Goal: Task Accomplishment & Management: Manage account settings

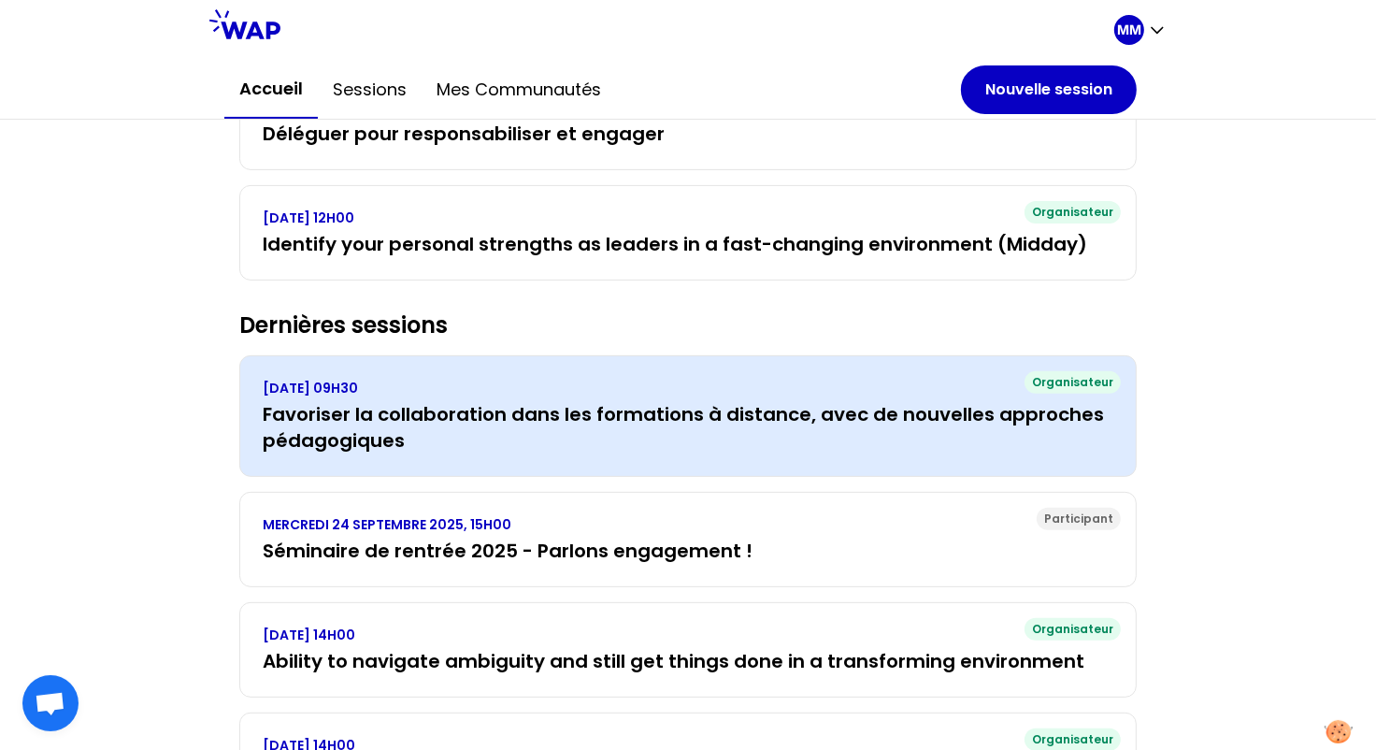
scroll to position [526, 0]
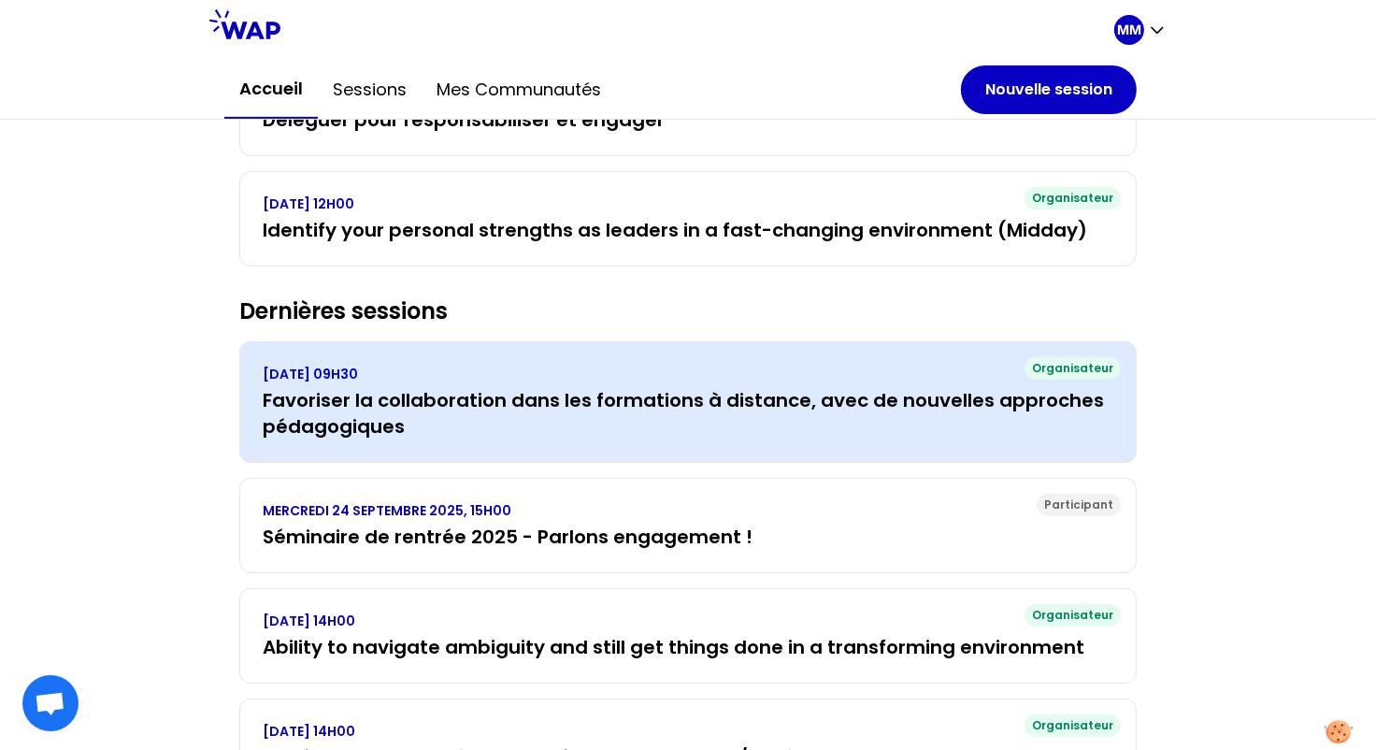
click at [674, 400] on h3 "Favoriser la collaboration dans les formations à distance, avec de nouvelles ap…" at bounding box center [688, 413] width 851 height 52
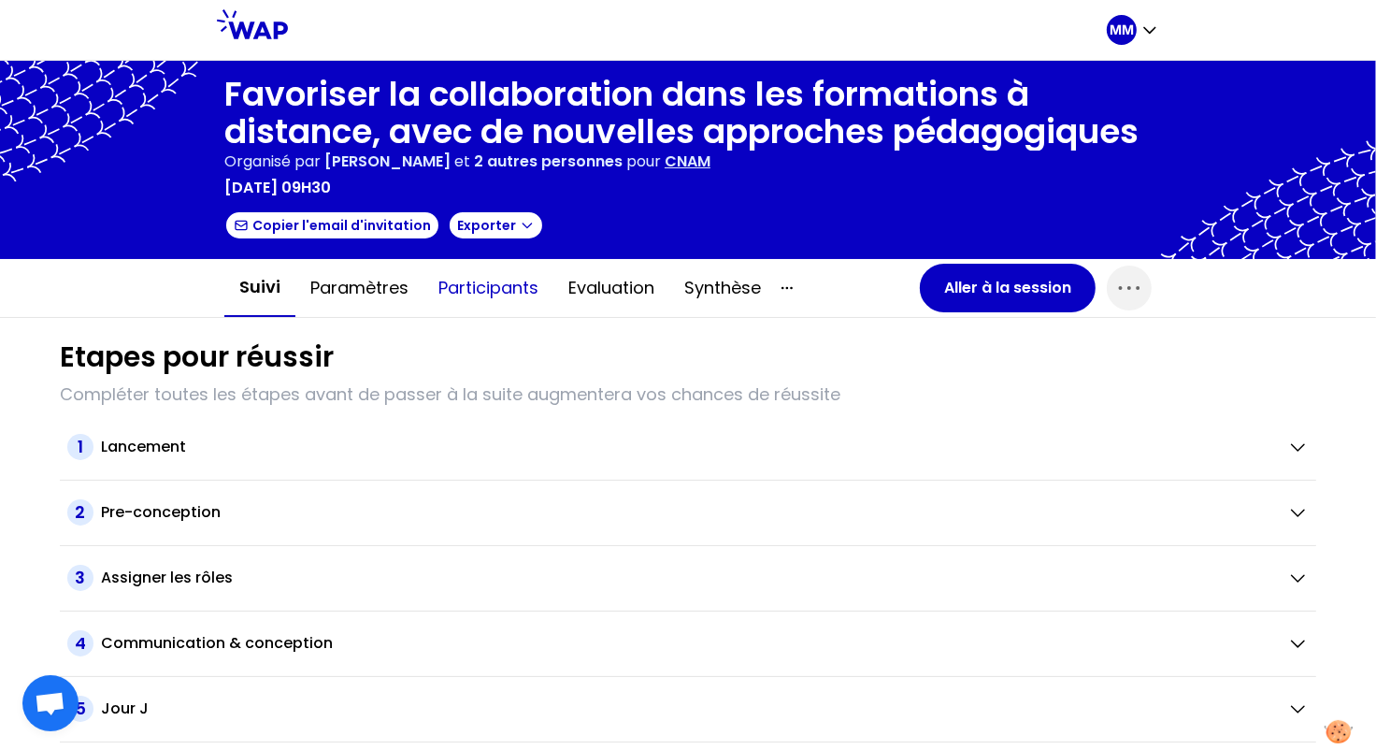
click at [491, 285] on button "Participants" at bounding box center [488, 288] width 130 height 56
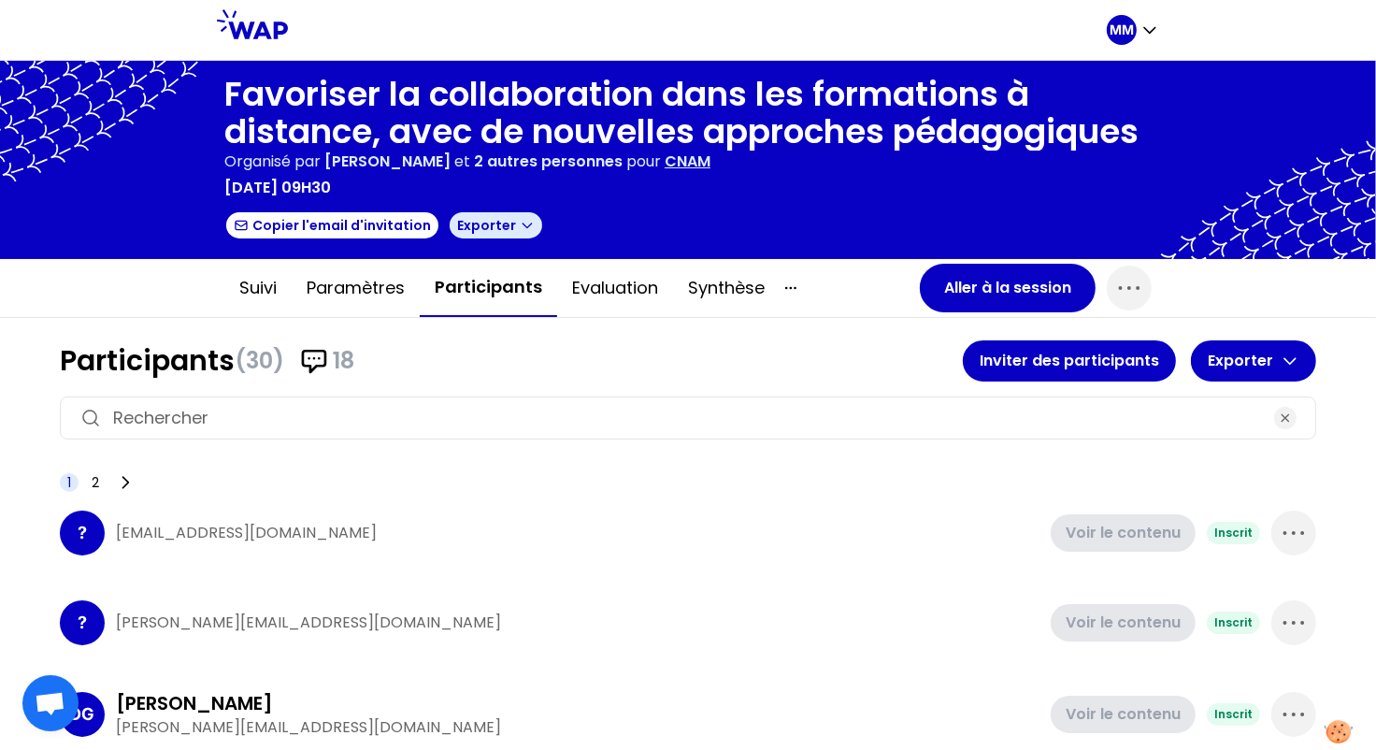
click at [496, 233] on button "Exporter" at bounding box center [496, 225] width 96 height 30
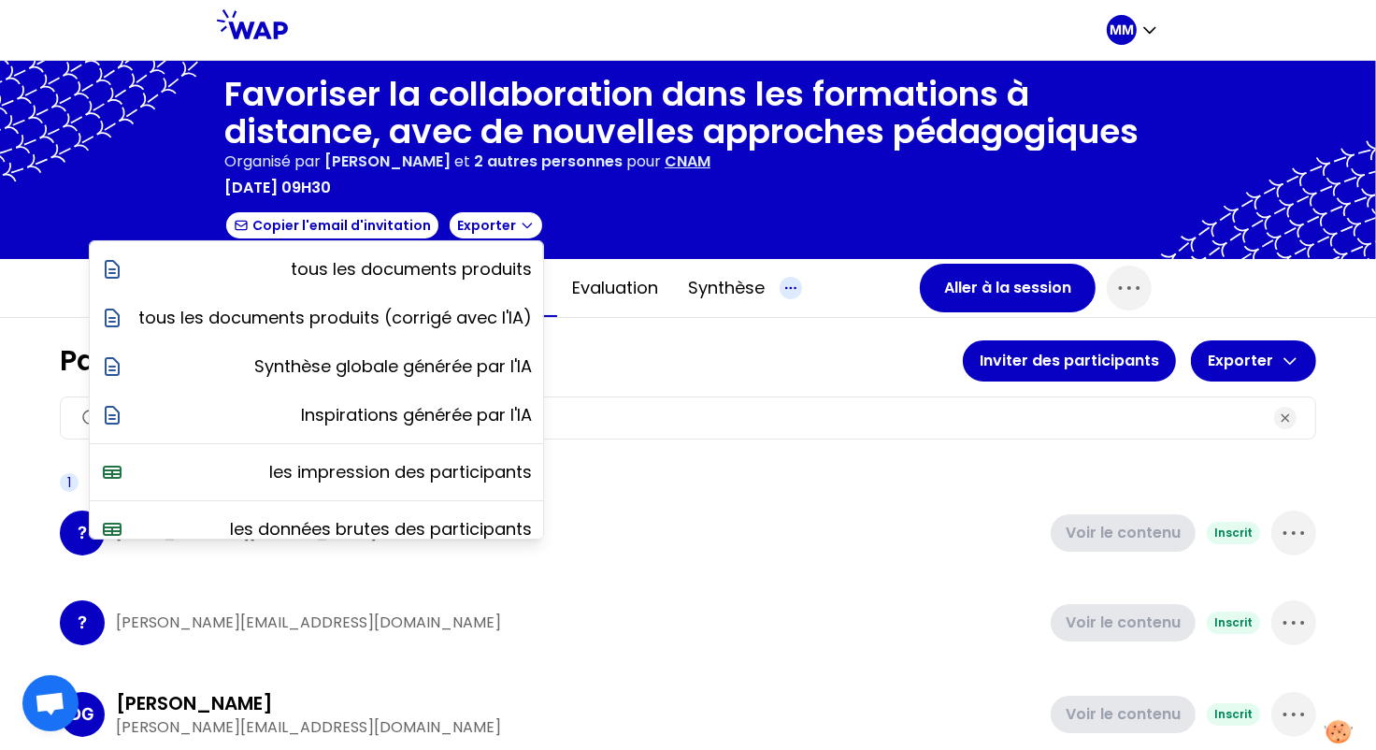
click at [780, 287] on icon "button" at bounding box center [791, 288] width 22 height 22
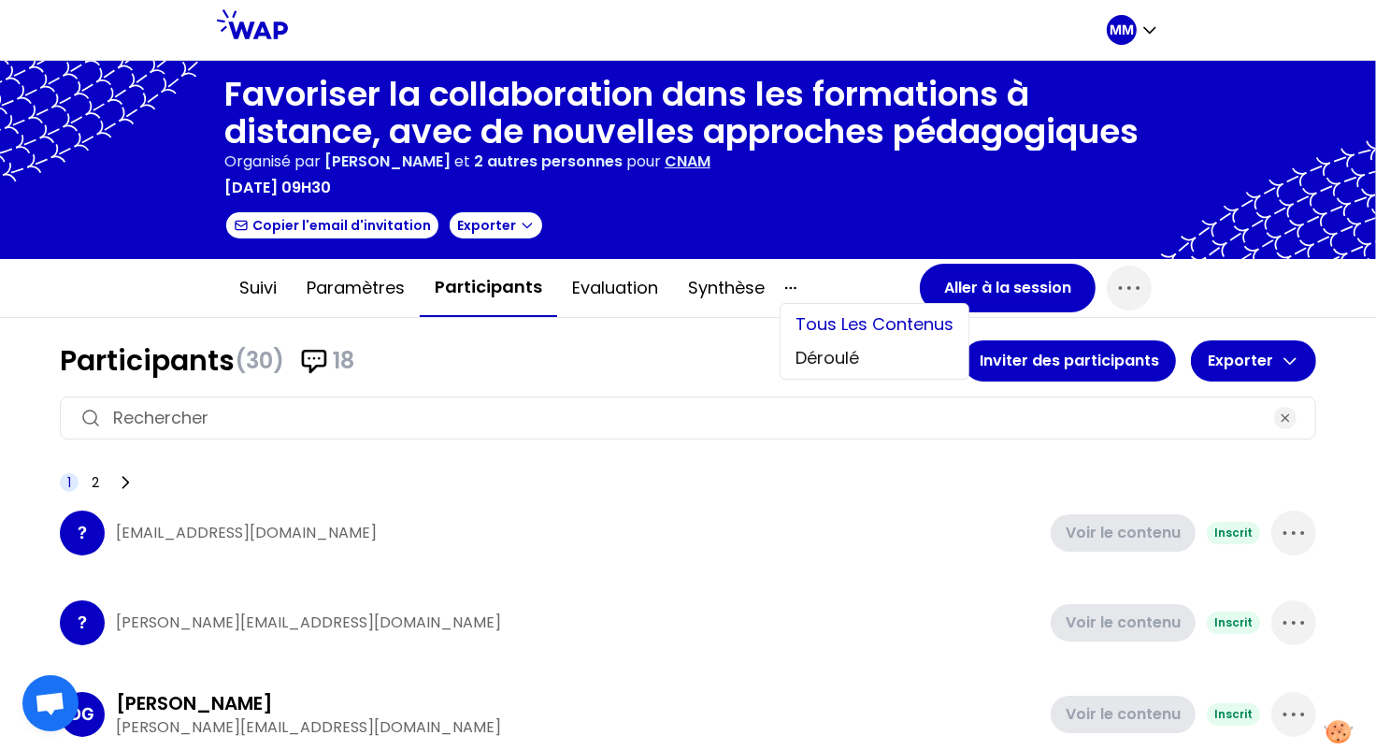
click at [825, 319] on div "Tous les contenus" at bounding box center [875, 325] width 188 height 34
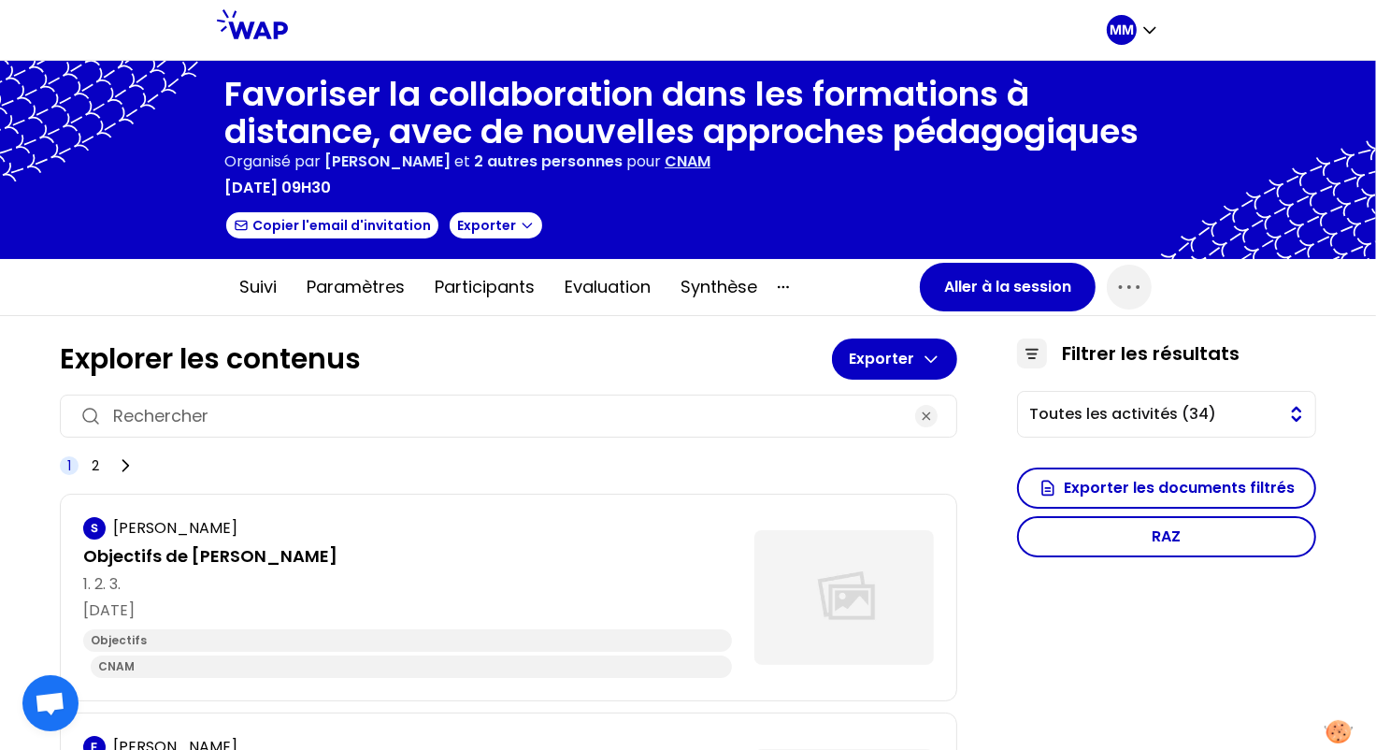
click at [1155, 409] on span "Toutes les activités (34)" at bounding box center [1153, 414] width 249 height 22
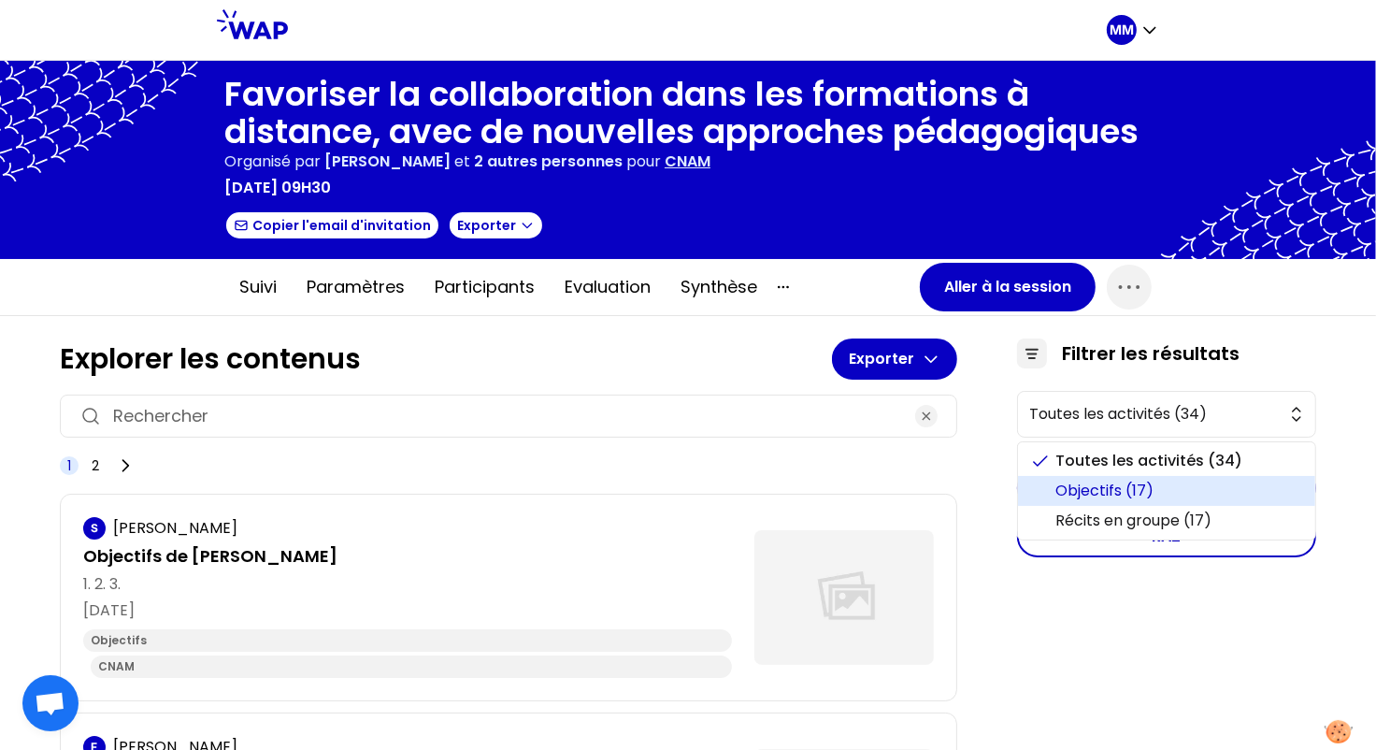
scroll to position [23, 0]
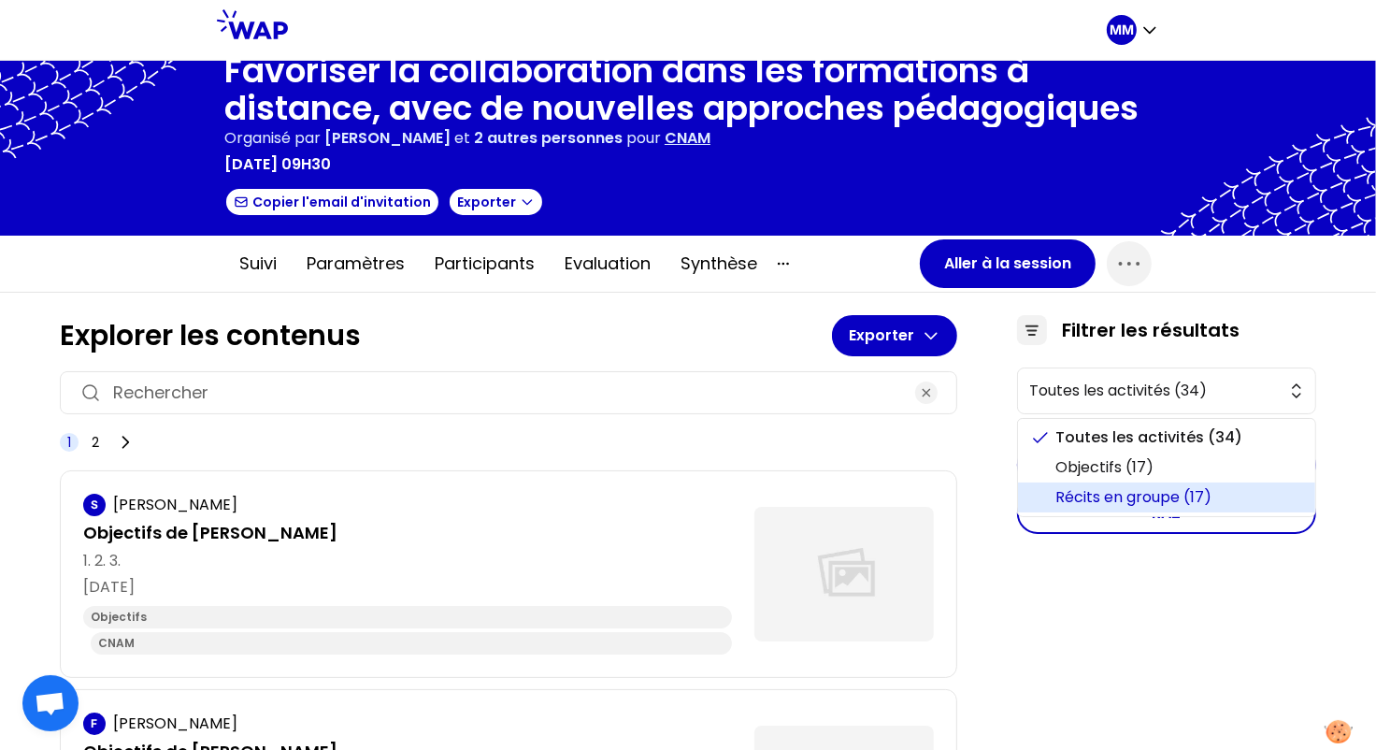
click at [1159, 496] on span "Récits en groupe (17)" at bounding box center [1177, 497] width 245 height 22
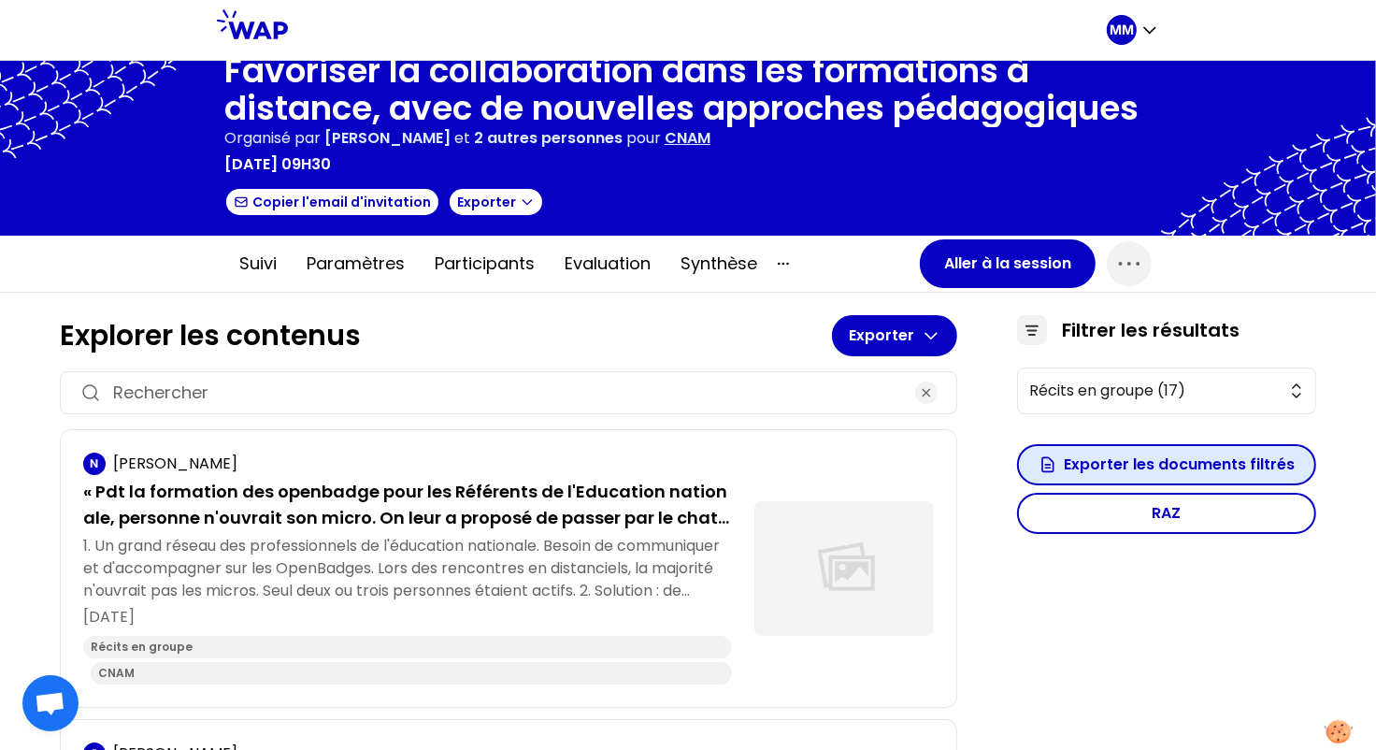
click at [1133, 463] on button "Exporter les documents filtrés" at bounding box center [1166, 464] width 299 height 41
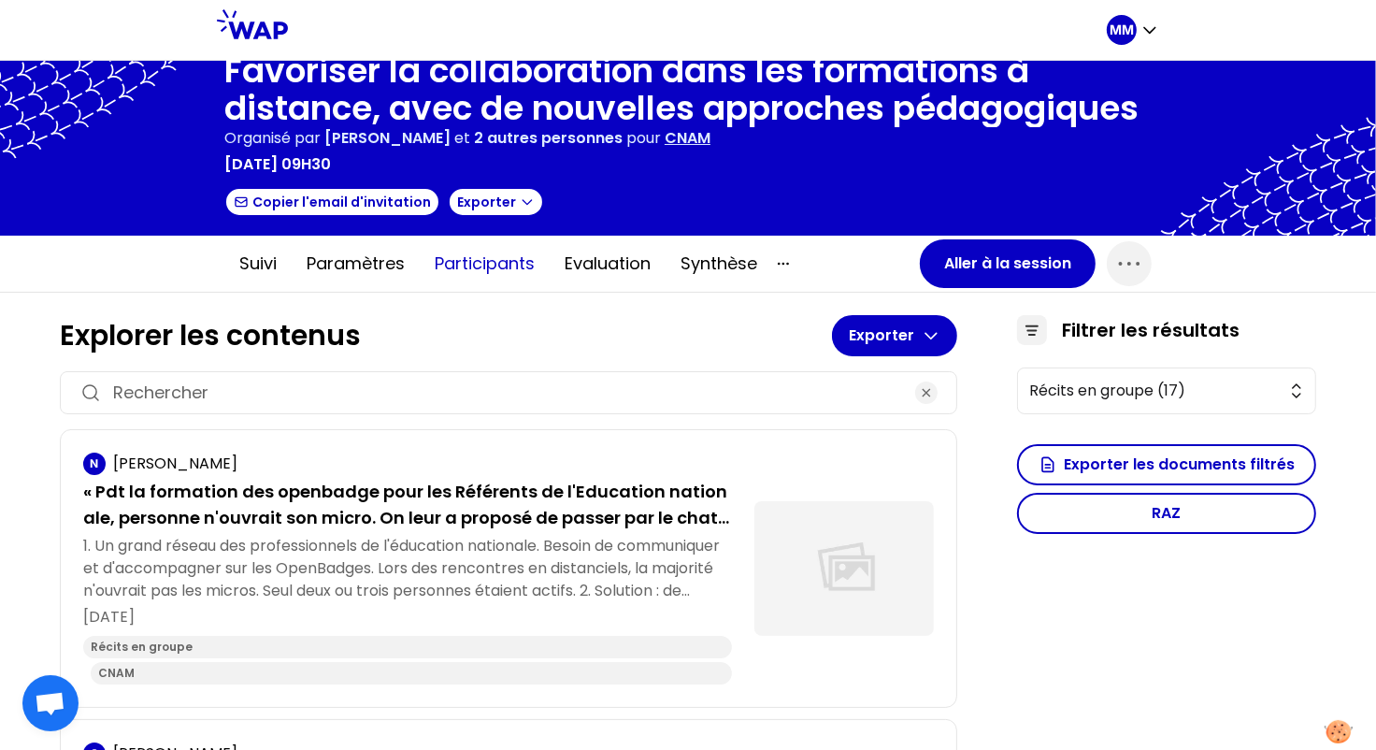
click at [482, 258] on button "Participants" at bounding box center [485, 264] width 130 height 56
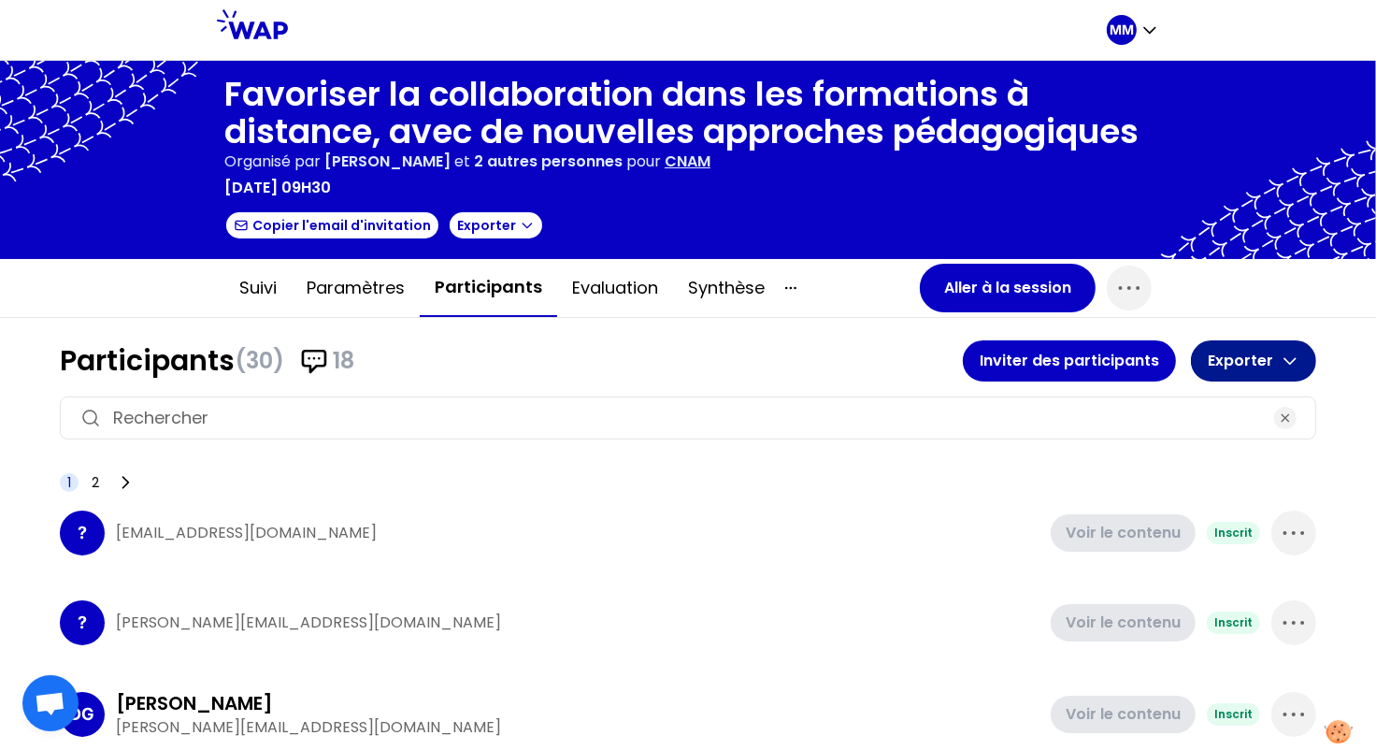
click at [1245, 356] on button "Exporter" at bounding box center [1253, 360] width 125 height 41
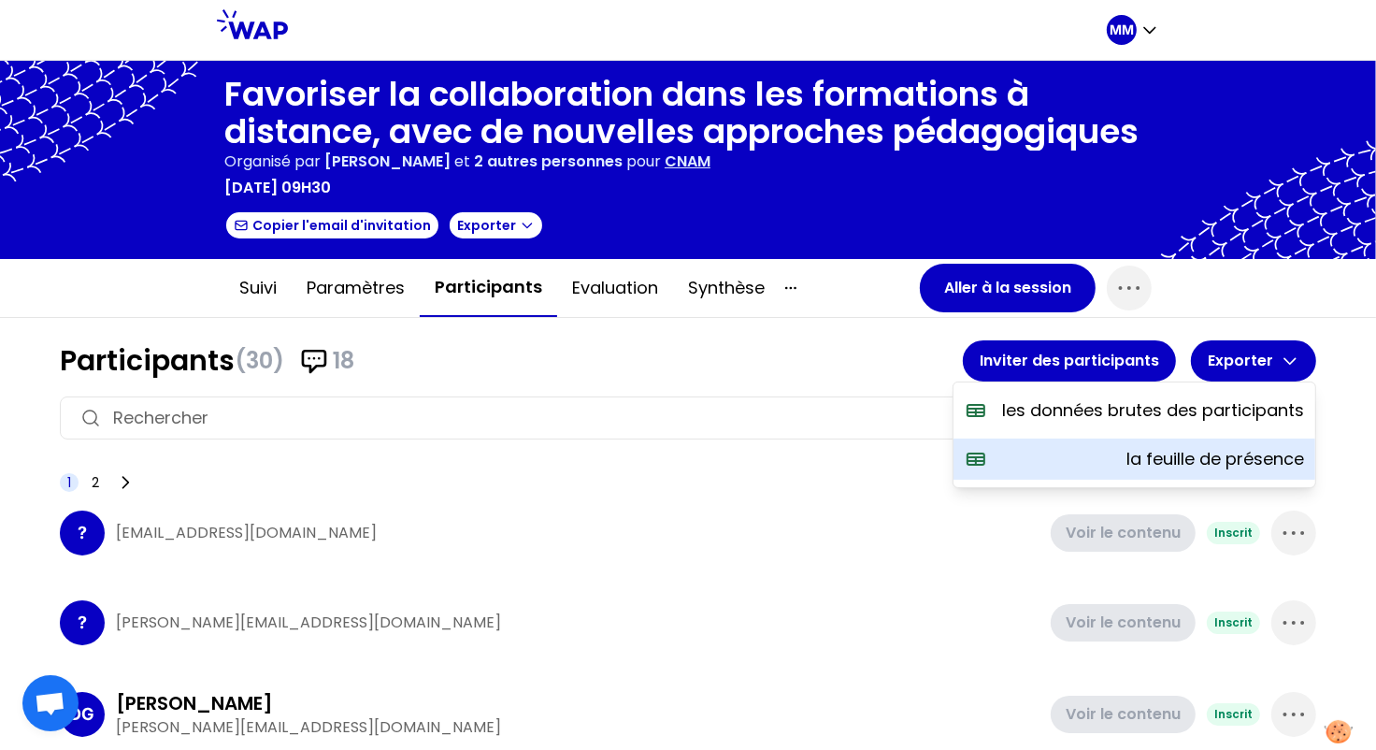
click at [1205, 450] on p "la feuille de présence" at bounding box center [1215, 459] width 178 height 26
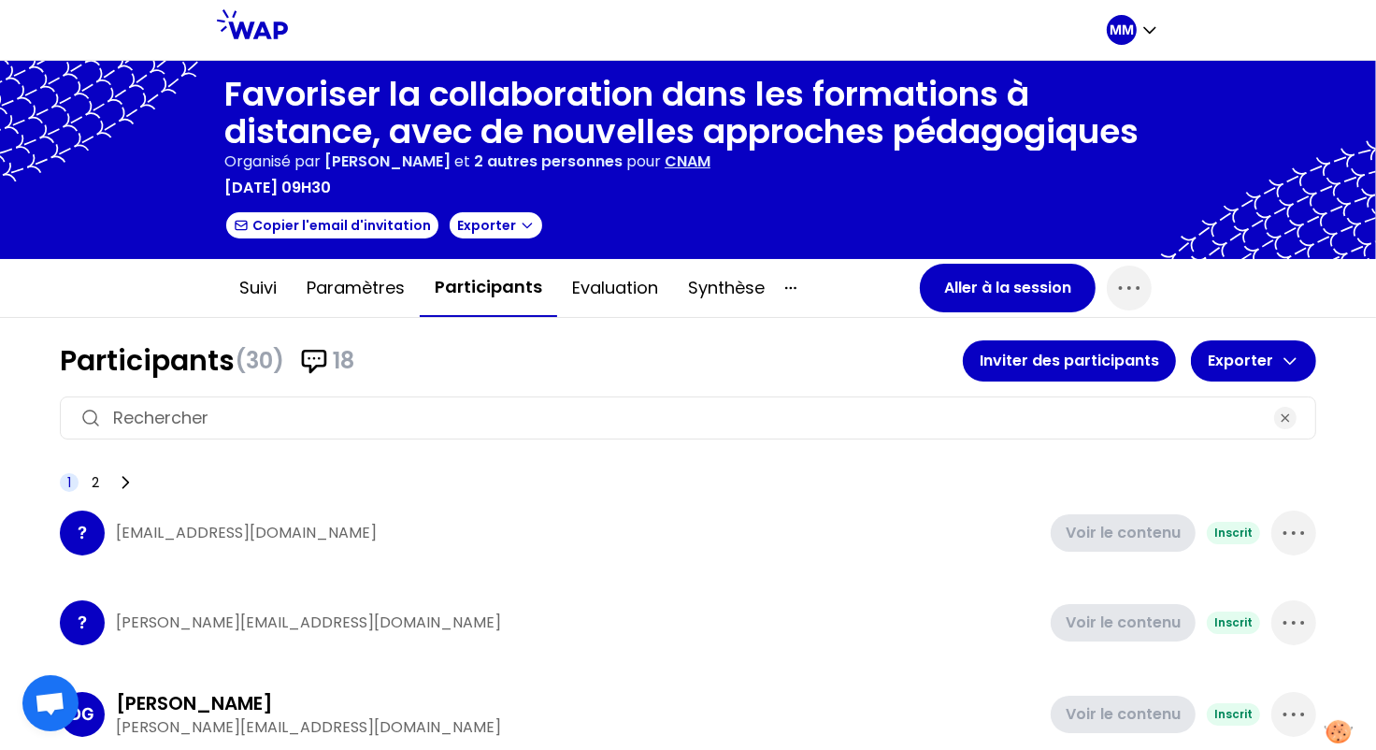
click at [410, 94] on h1 "Favoriser la collaboration dans les formations à distance, avec de nouvelles ap…" at bounding box center [687, 113] width 927 height 75
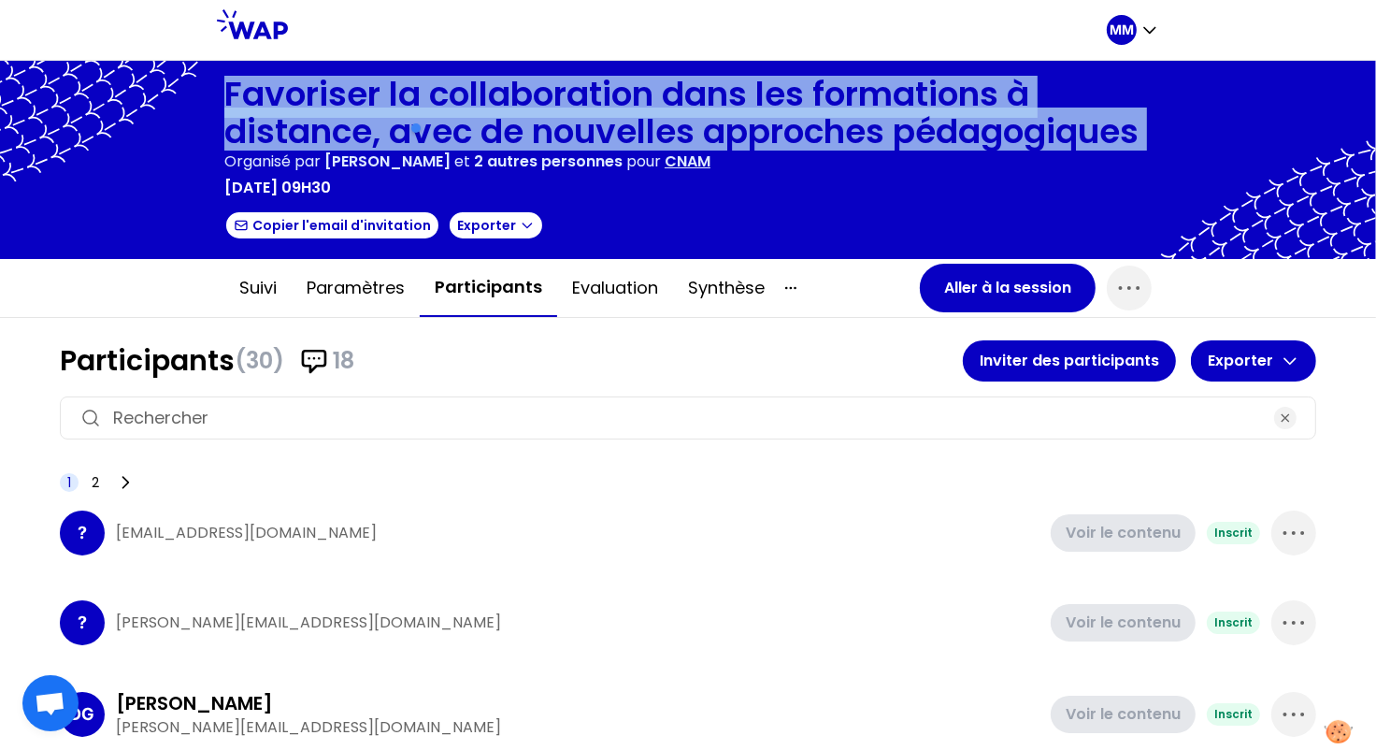
copy h1 "Favoriser la collaboration dans les formations à distance, avec de nouvelles ap…"
click at [710, 158] on p "CNAM" at bounding box center [688, 162] width 46 height 22
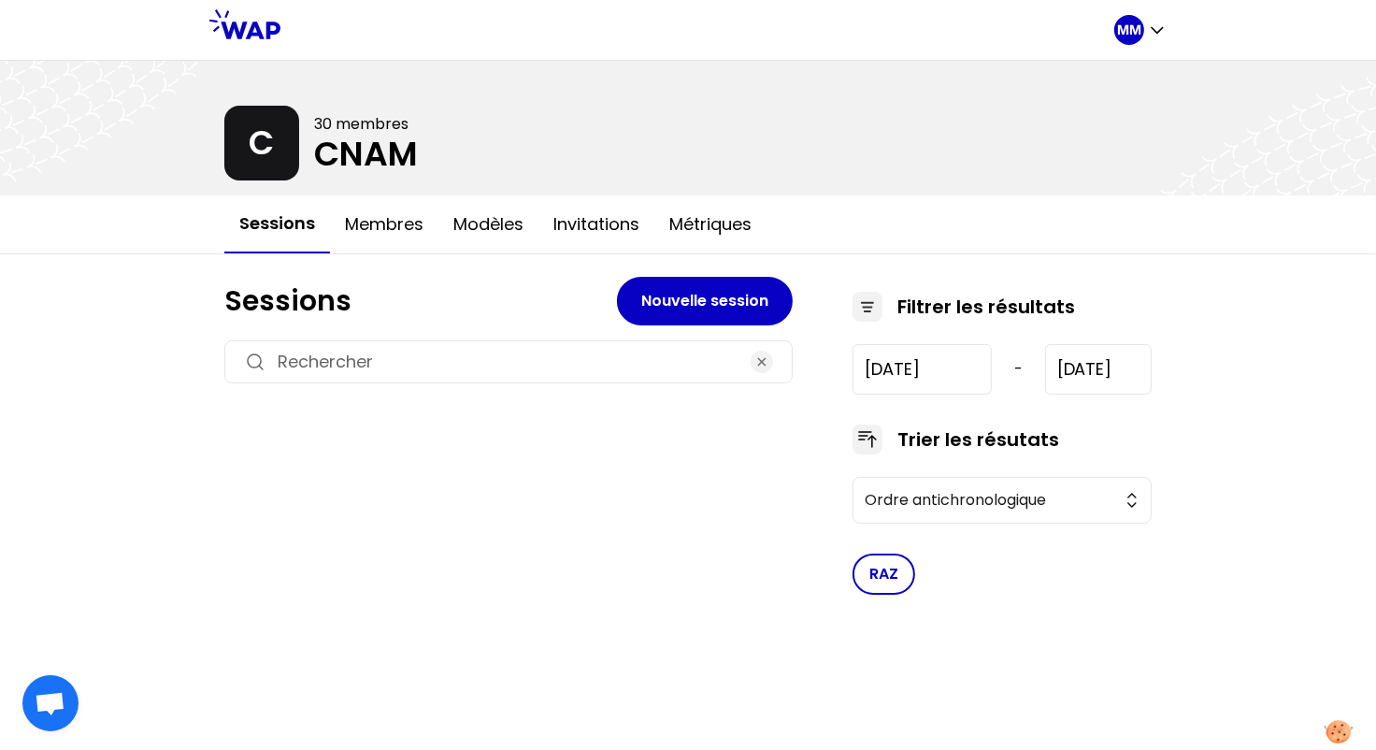
type input "2025-3-27"
type input "2025-9-25"
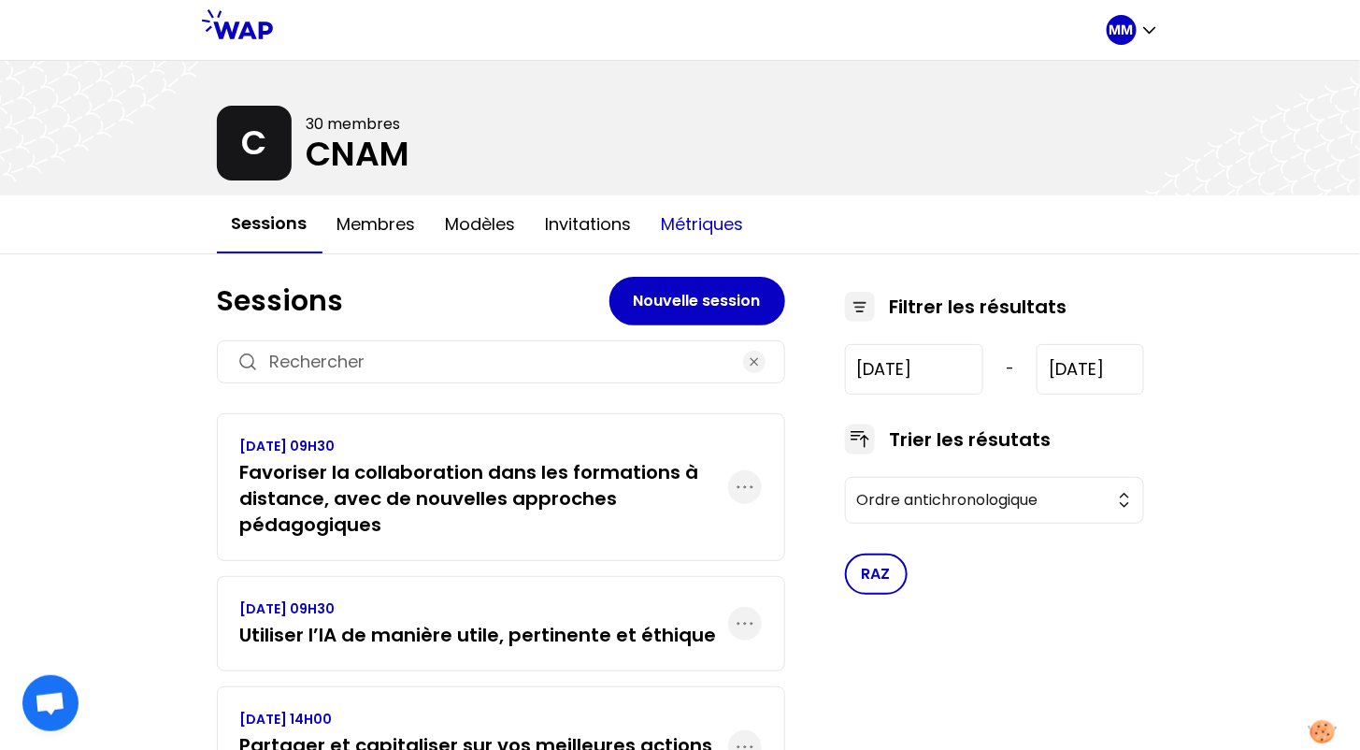
click at [715, 226] on button "Métriques" at bounding box center [703, 224] width 112 height 56
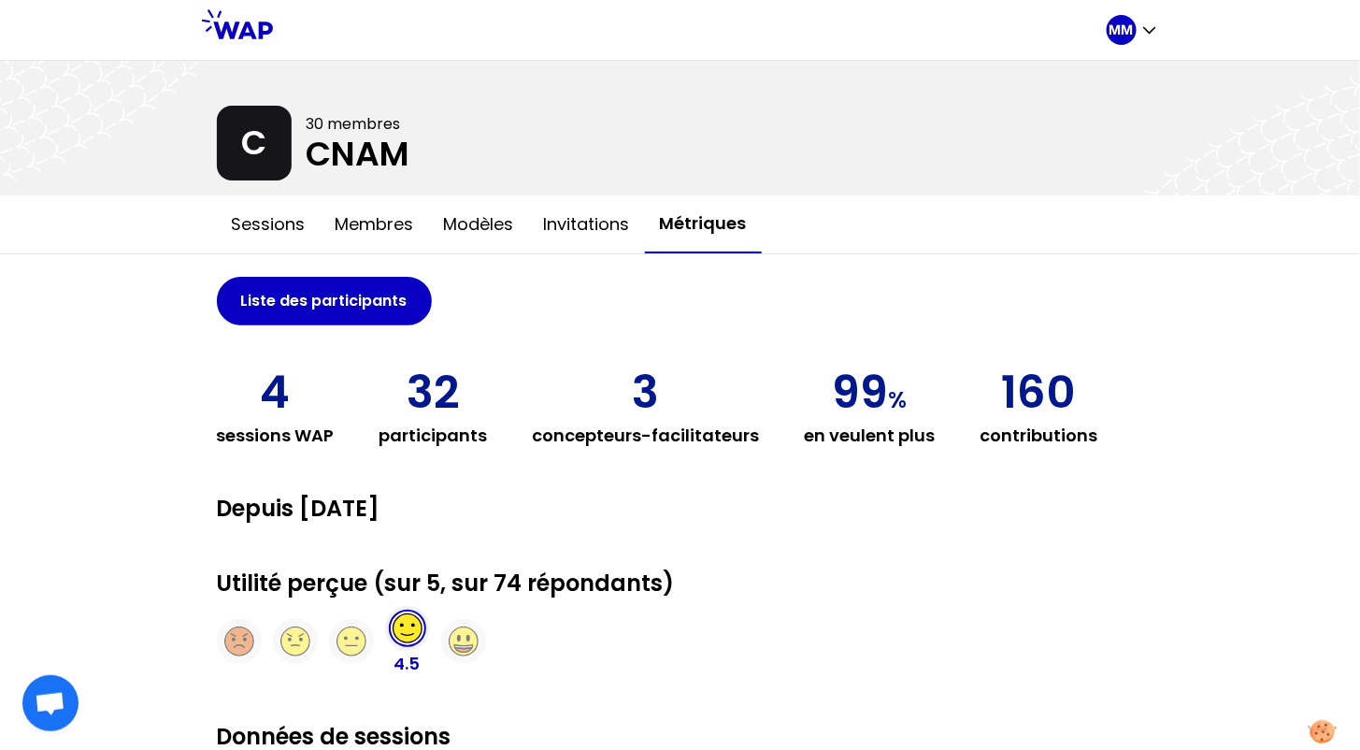
scroll to position [378, 0]
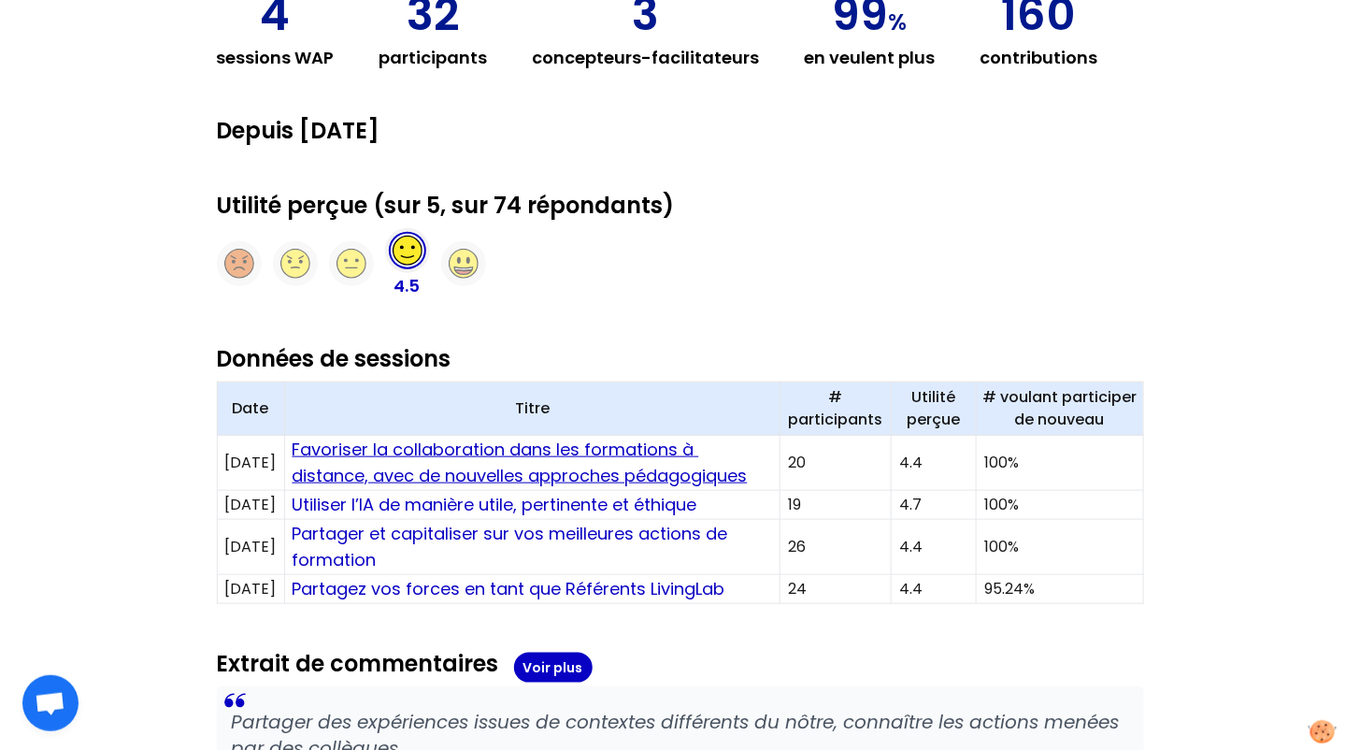
click at [469, 453] on link "Favoriser la collaboration dans les formations à distance, avec de nouvelles ap…" at bounding box center [520, 463] width 455 height 50
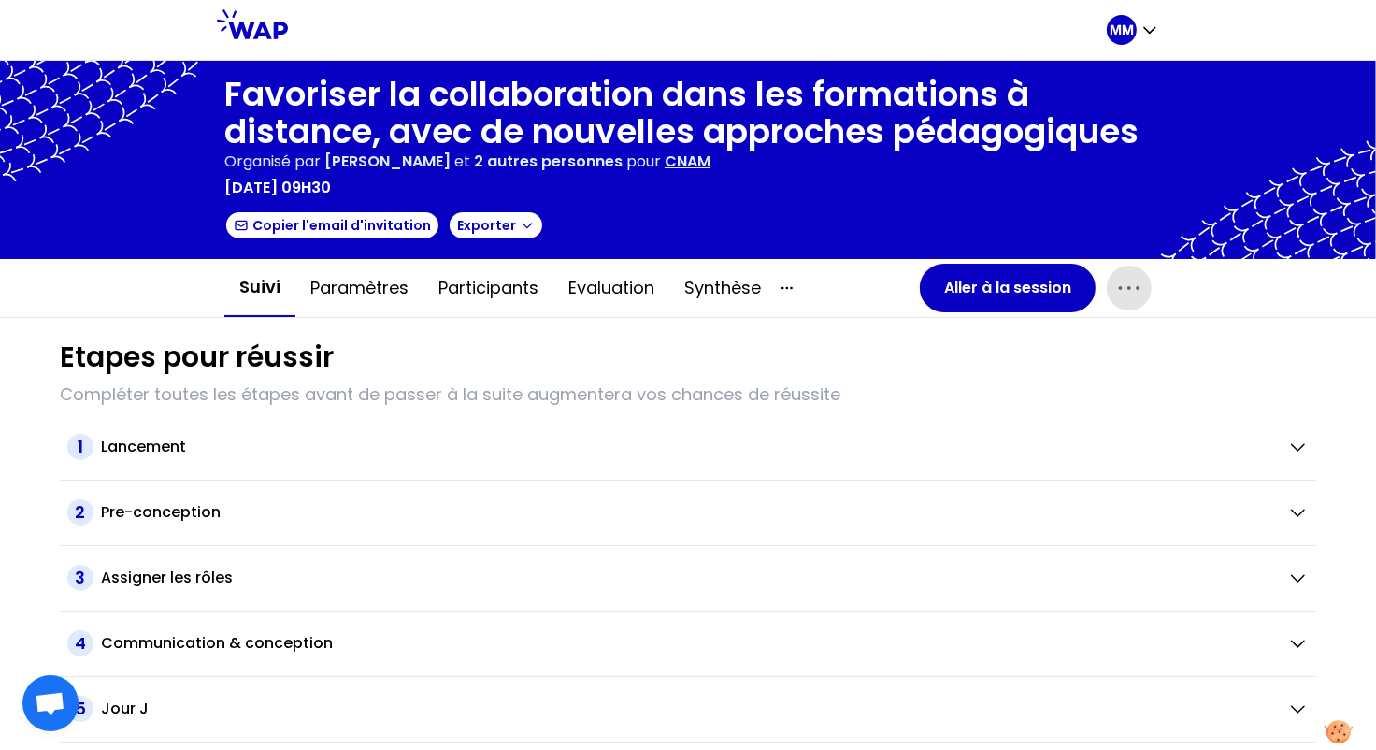
click at [1130, 293] on icon "button" at bounding box center [1129, 288] width 30 height 30
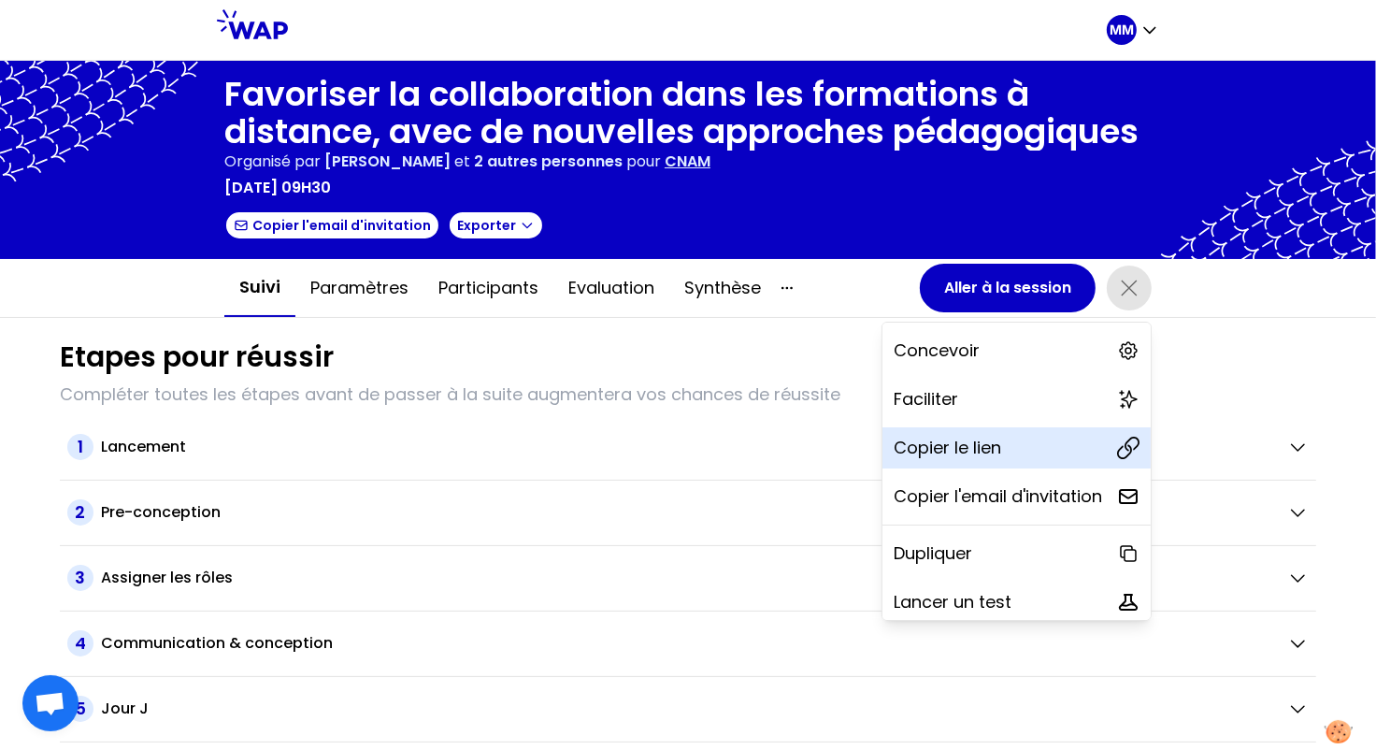
click at [1042, 452] on div "Copier le lien" at bounding box center [1016, 447] width 268 height 41
